Goal: Information Seeking & Learning: Learn about a topic

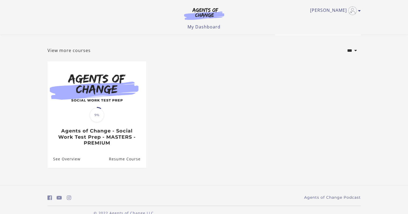
scroll to position [22, 0]
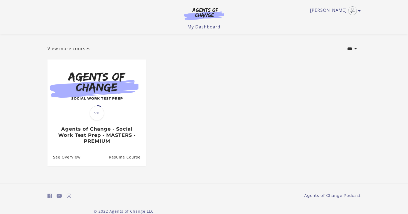
click at [123, 133] on h3 "Agents of Change - Social Work Test Prep - MASTERS - PREMIUM" at bounding box center [96, 135] width 87 height 18
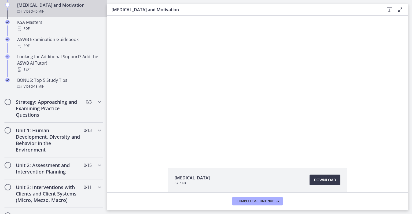
scroll to position [243, 0]
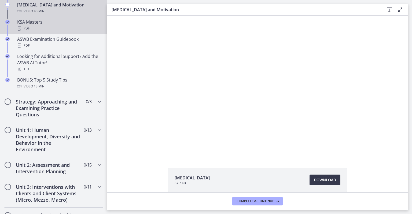
click at [26, 29] on div "PDF" at bounding box center [59, 28] width 84 height 6
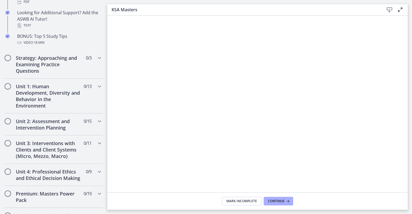
scroll to position [287, 0]
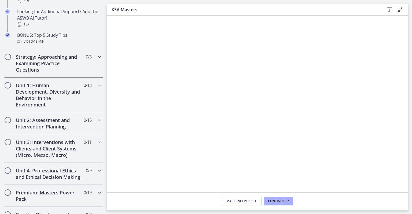
click at [22, 62] on h2 "Strategy: Approaching and Examining Practice Questions" at bounding box center [48, 63] width 65 height 19
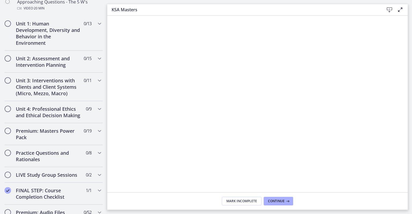
scroll to position [198, 0]
click at [30, 37] on h2 "Unit 1: Human Development, Diversity and Behavior in the Environment" at bounding box center [48, 34] width 65 height 26
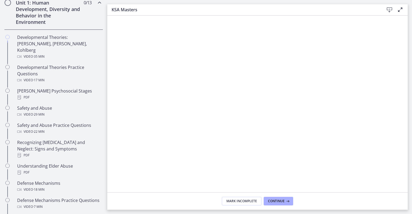
scroll to position [155, 0]
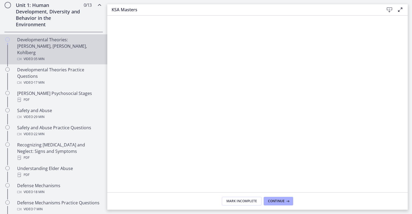
click at [25, 46] on div "Developmental Theories: [PERSON_NAME], [PERSON_NAME], Kohlberg Video · 35 min" at bounding box center [59, 49] width 84 height 26
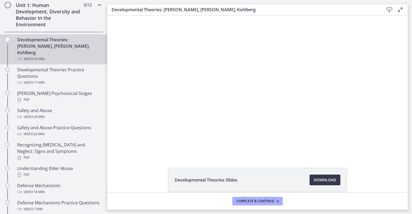
click at [170, 109] on div at bounding box center [257, 86] width 249 height 140
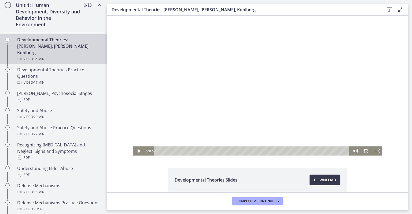
click at [137, 151] on icon "Play Video" at bounding box center [138, 151] width 3 height 4
click at [136, 152] on icon "Pause" at bounding box center [138, 150] width 11 height 9
click at [137, 151] on icon "Play Video" at bounding box center [138, 151] width 3 height 4
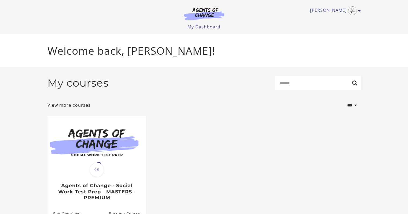
scroll to position [31, 0]
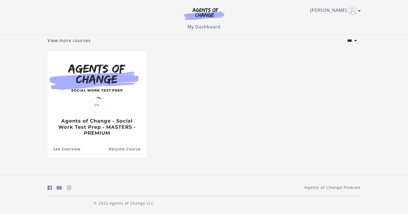
click at [104, 126] on h3 "Agents of Change - Social Work Test Prep - MASTERS - PREMIUM" at bounding box center [96, 127] width 87 height 18
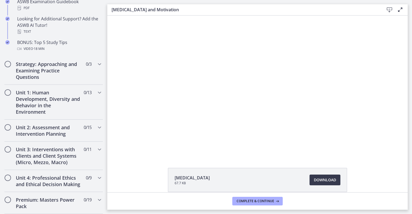
scroll to position [281, 0]
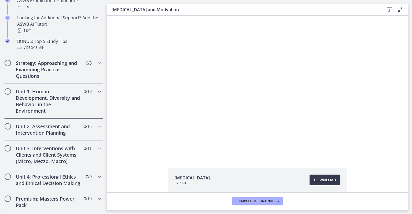
click at [47, 95] on h2 "Unit 1: Human Development, Diversity and Behavior in the Environment" at bounding box center [48, 101] width 65 height 26
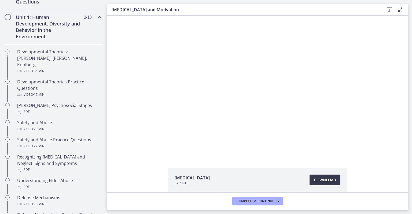
scroll to position [143, 0]
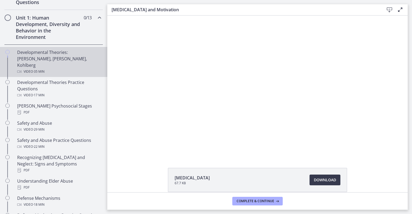
click at [42, 59] on div "Developmental Theories: [PERSON_NAME], [PERSON_NAME], Kohlberg Video · 35 min" at bounding box center [59, 62] width 84 height 26
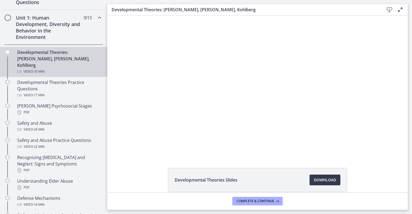
click at [214, 94] on div at bounding box center [257, 86] width 249 height 140
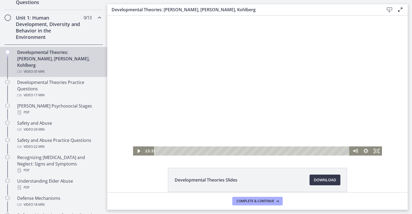
click at [137, 151] on icon "Play Video" at bounding box center [138, 151] width 3 height 4
click at [136, 147] on icon "Pause" at bounding box center [138, 150] width 11 height 9
click at [133, 148] on icon "Play Video" at bounding box center [138, 150] width 11 height 9
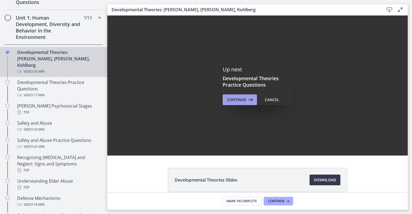
click at [234, 101] on span "Continue" at bounding box center [236, 99] width 19 height 6
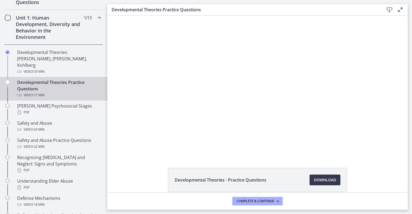
click at [197, 109] on div at bounding box center [257, 86] width 246 height 140
